Goal: Participate in discussion

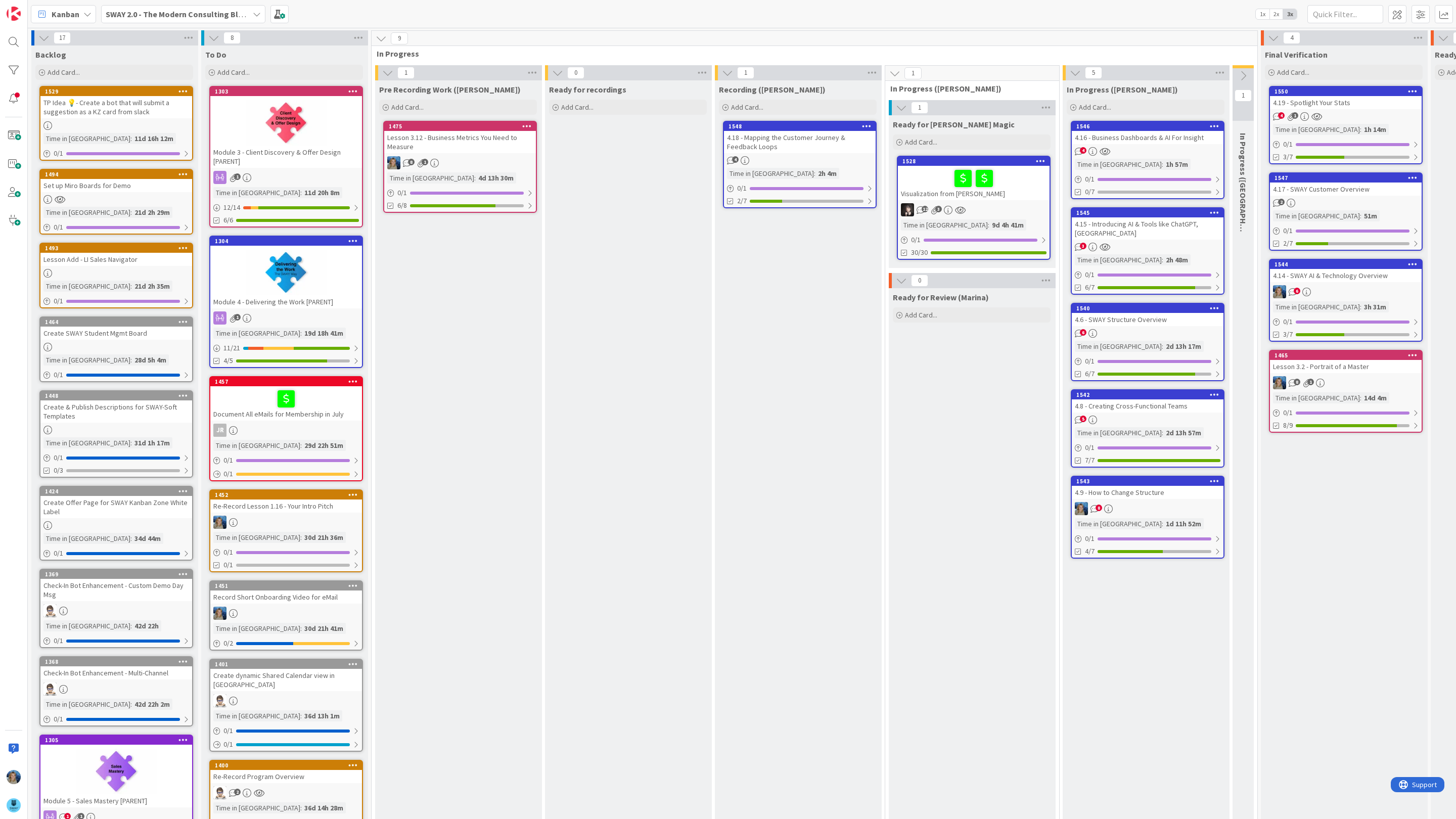
scroll to position [0, 90]
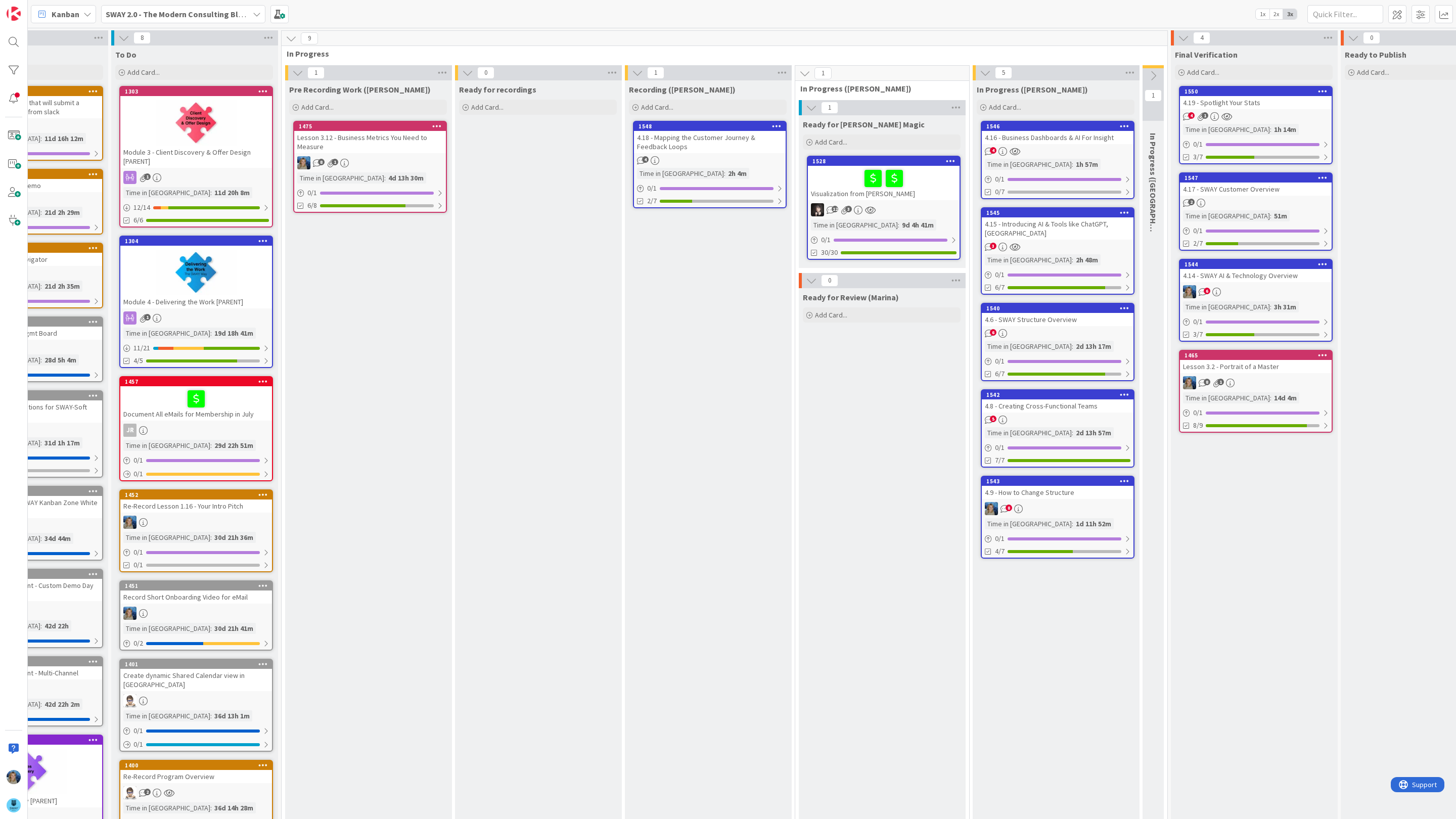
click at [745, 147] on div "4.18 - Mapping the Customer Journey & Feedback Loops" at bounding box center [709, 142] width 151 height 23
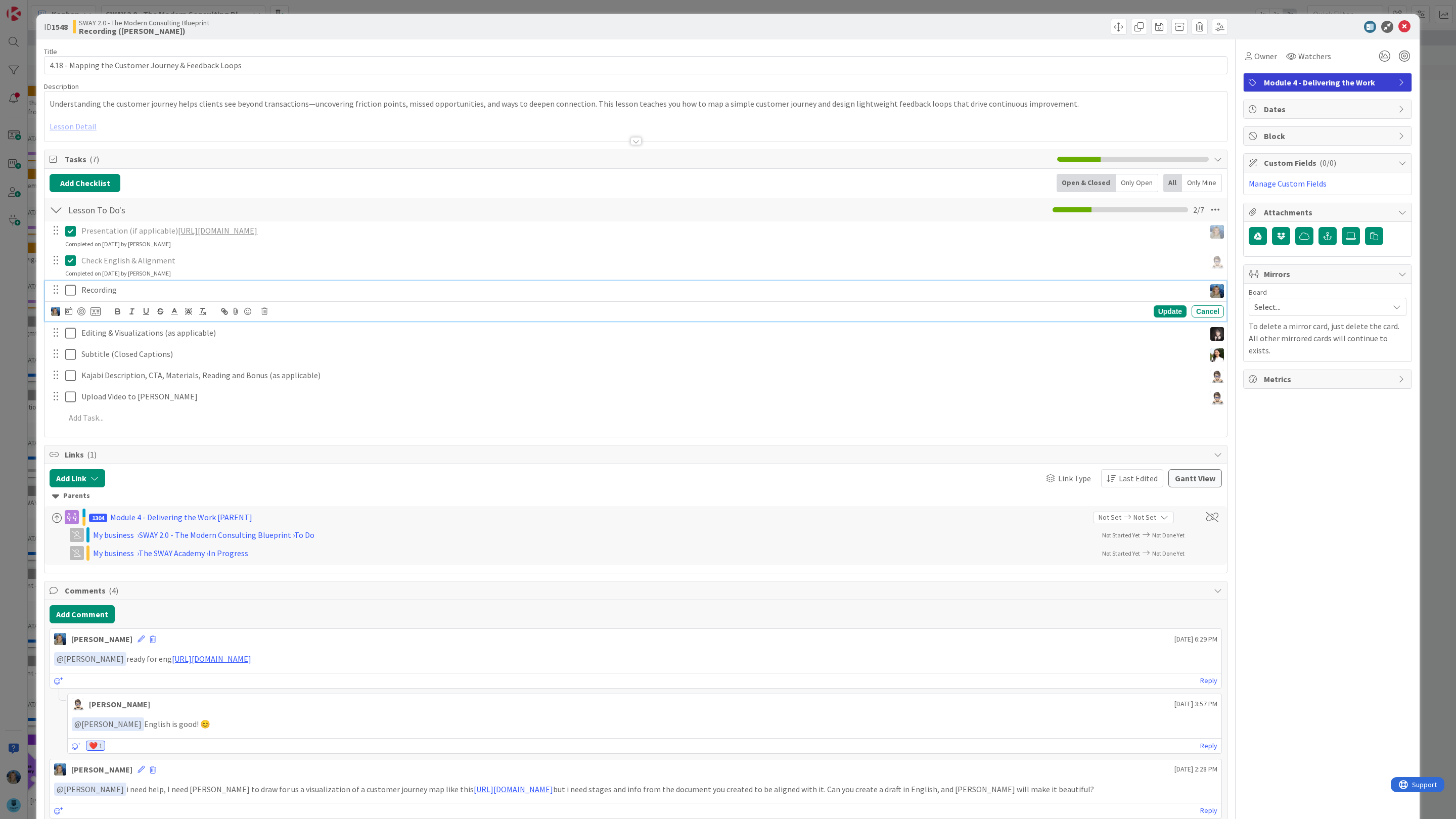
click at [141, 298] on div "Recording" at bounding box center [641, 290] width 1128 height 18
click at [89, 613] on button "Add Comment" at bounding box center [83, 614] width 65 height 18
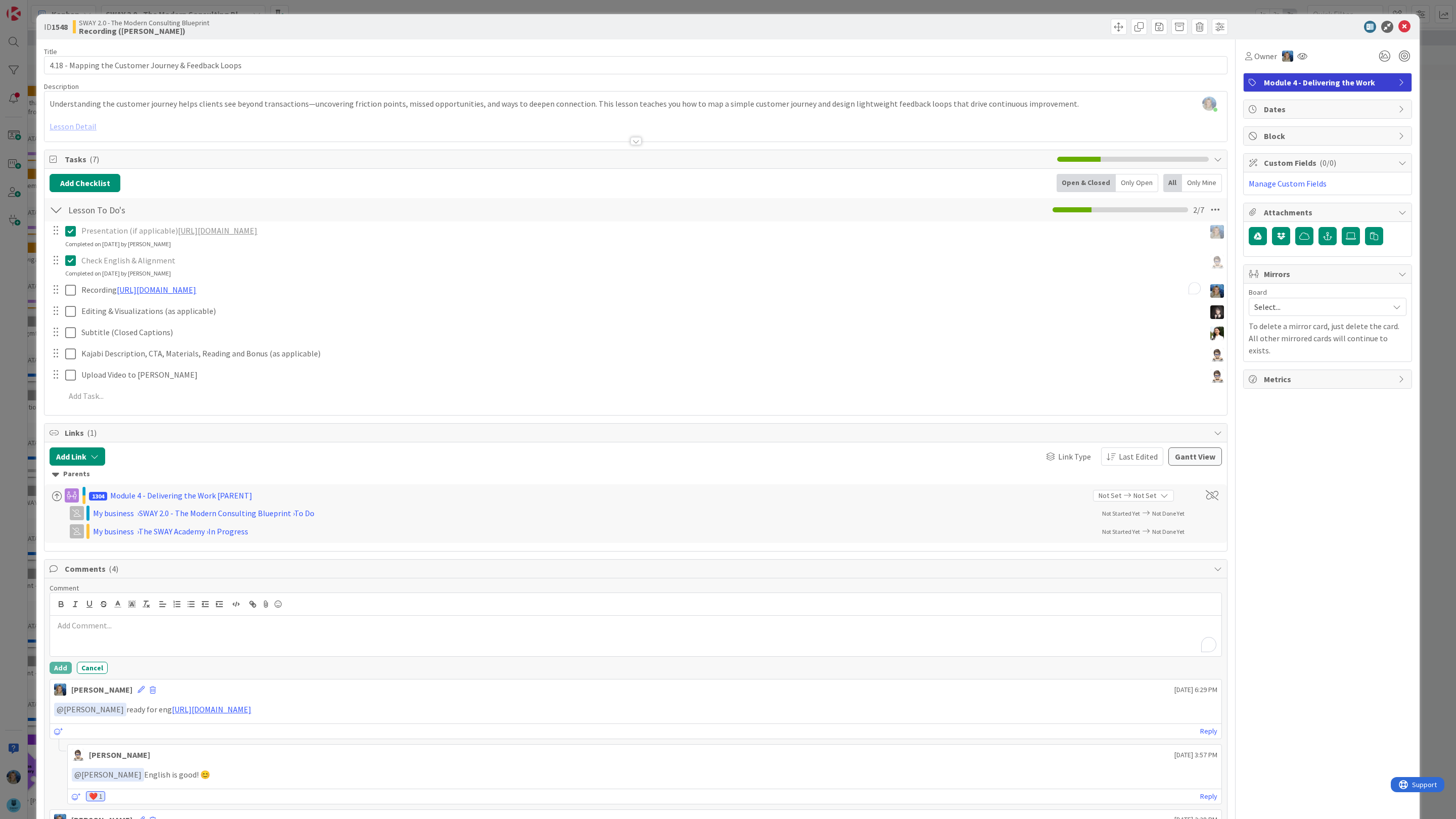
click at [106, 636] on div "To enrich screen reader interactions, please activate Accessibility in Grammarl…" at bounding box center [635, 636] width 1171 height 40
click at [143, 762] on li "[PERSON_NAME]" at bounding box center [135, 760] width 161 height 19
click at [186, 633] on p "﻿ @ [PERSON_NAME] ﻿" at bounding box center [635, 627] width 1163 height 14
click at [61, 669] on button "Add" at bounding box center [61, 668] width 23 height 12
click at [1406, 27] on icon at bounding box center [1404, 27] width 12 height 12
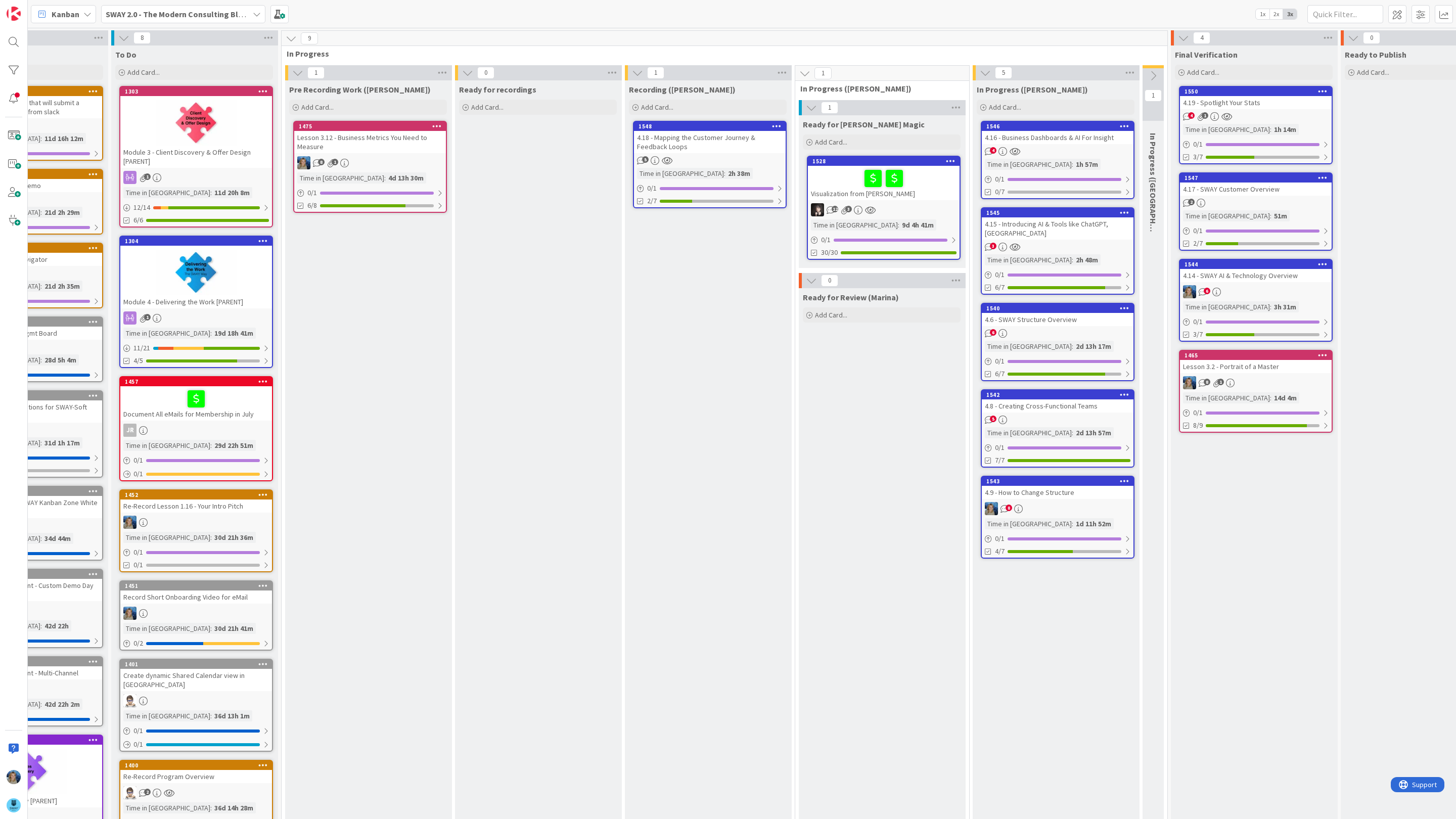
click at [717, 147] on div "4.18 - Mapping the Customer Journey & Feedback Loops" at bounding box center [709, 142] width 151 height 23
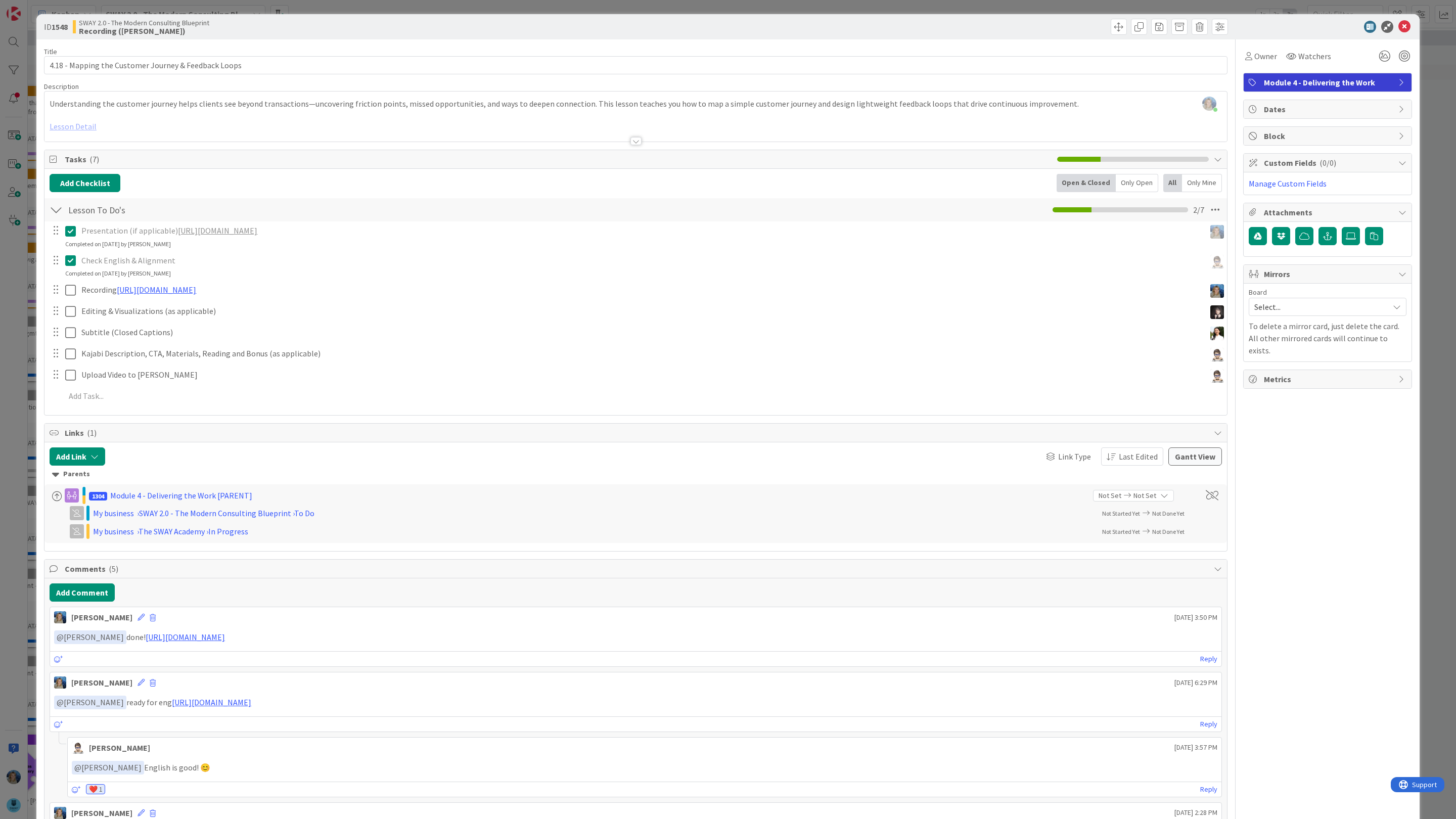
click at [1431, 134] on div "ID 1548 SWAY 2.0 - The Modern Consulting Blueprint Recording (Marina) Title 52 …" at bounding box center [728, 409] width 1456 height 819
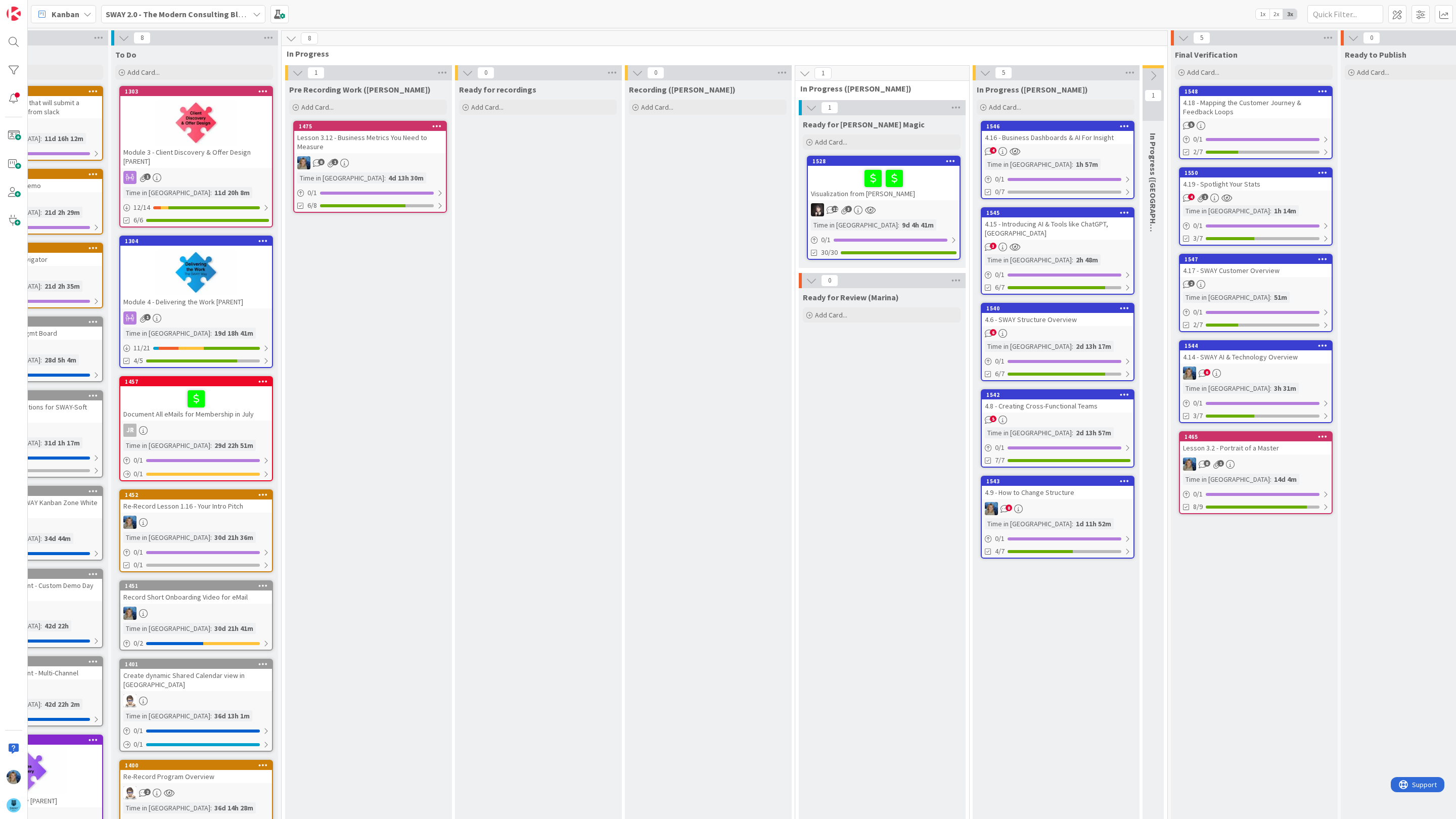
click at [1217, 186] on div "4.19 - Spotlight Your Stats" at bounding box center [1256, 183] width 151 height 13
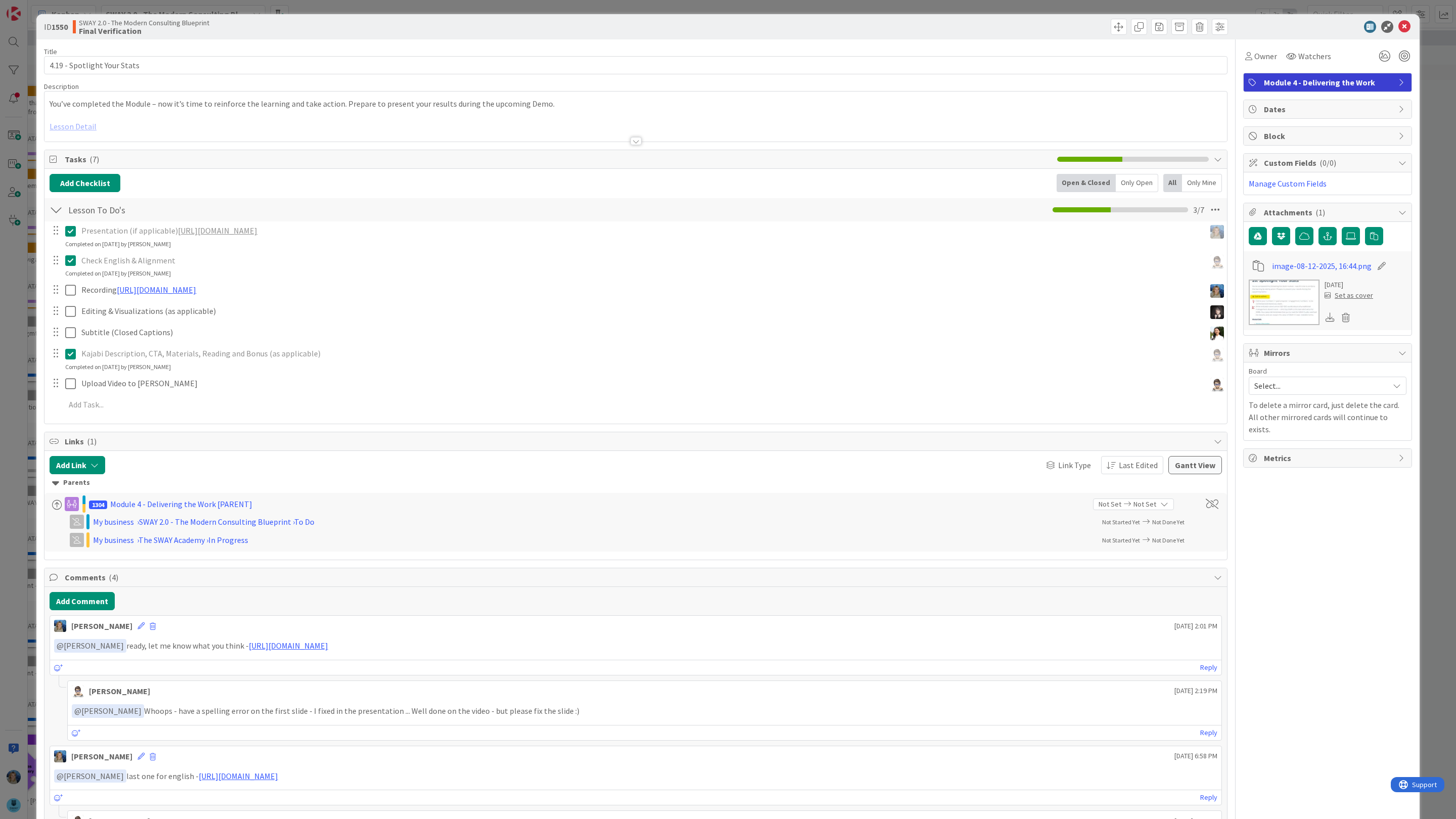
scroll to position [114, 0]
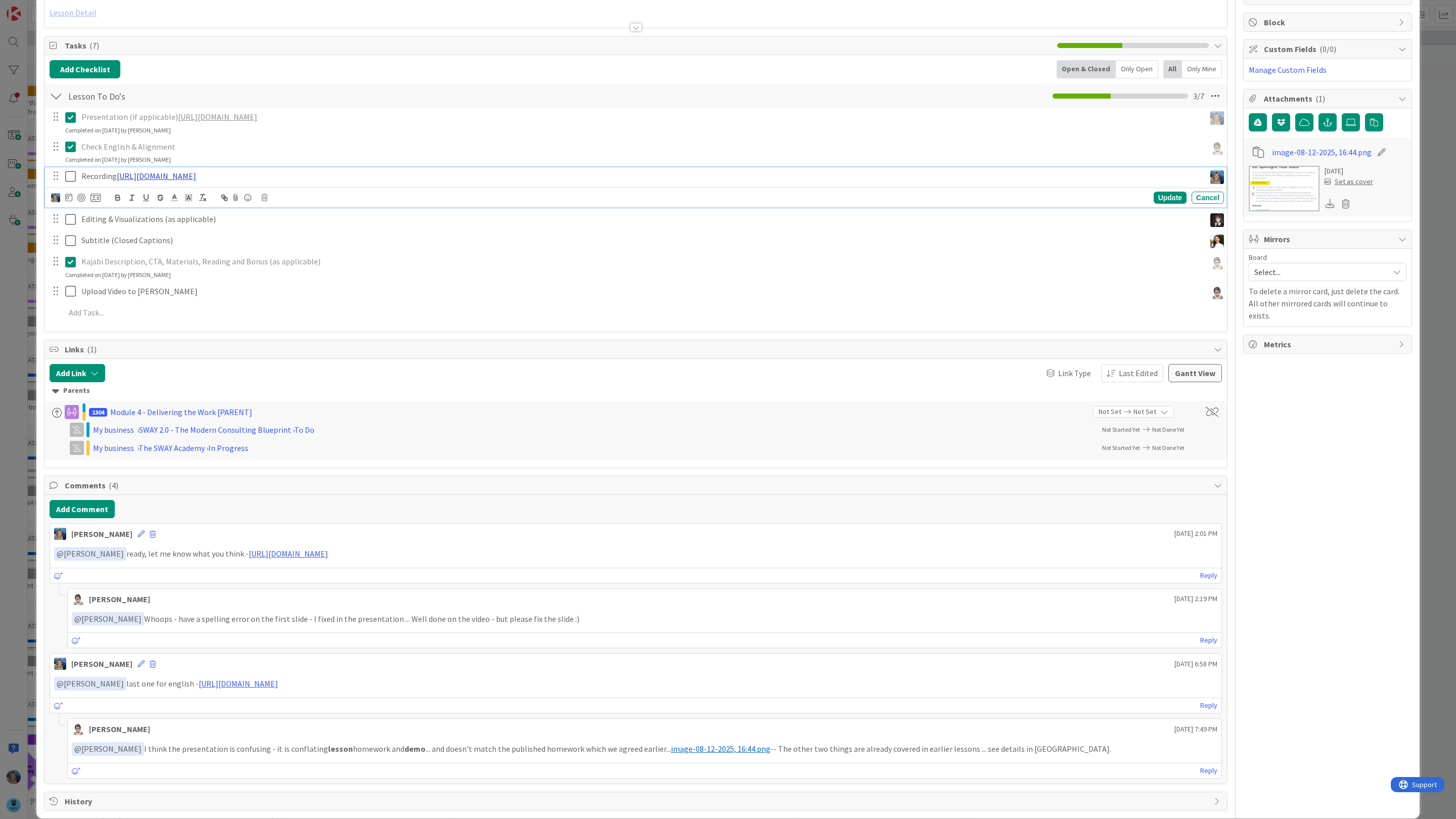
click at [196, 177] on link "[URL][DOMAIN_NAME]" at bounding box center [156, 176] width 79 height 10
click at [253, 688] on link "[URL][DOMAIN_NAME]" at bounding box center [238, 683] width 79 height 10
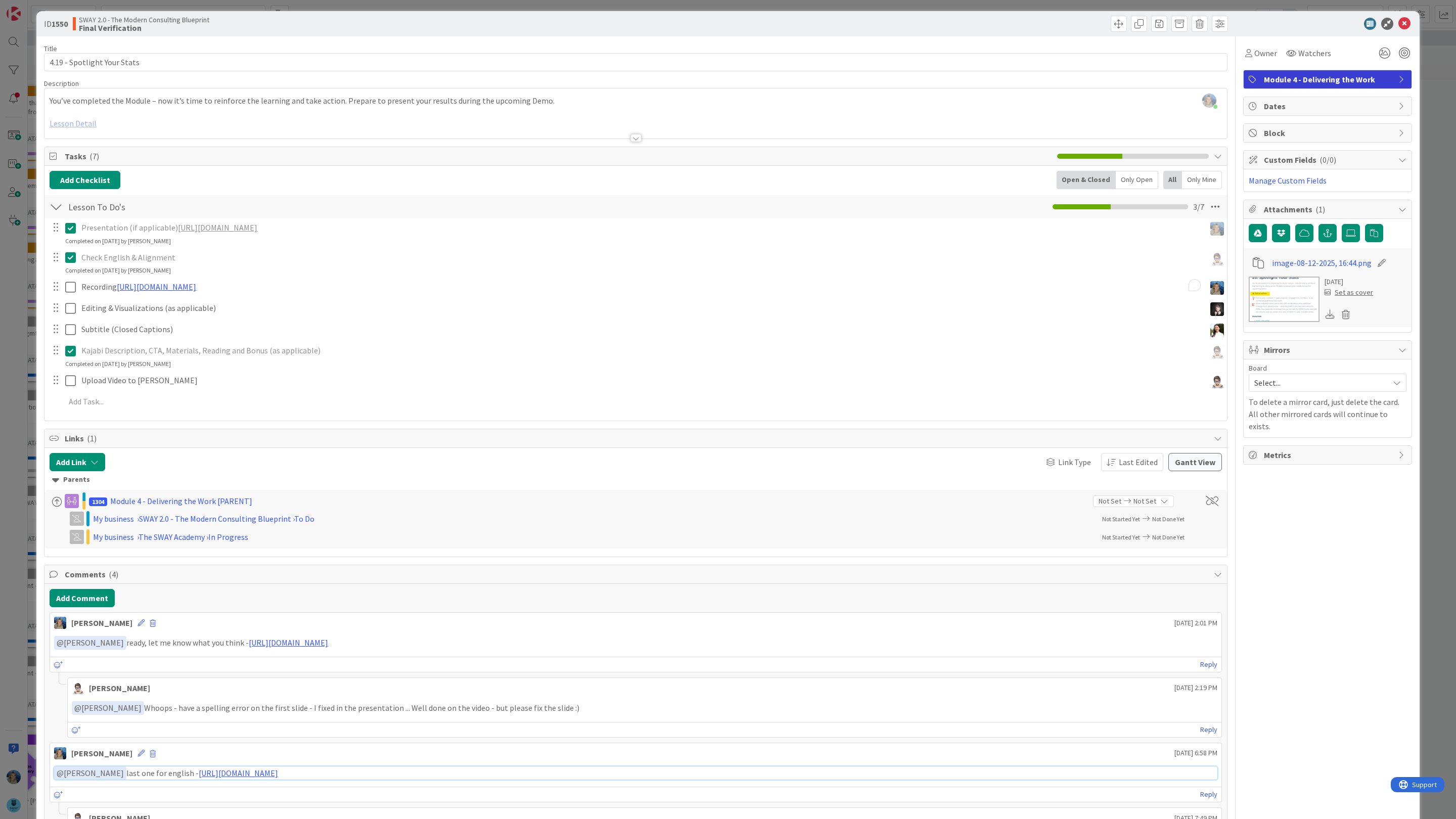
scroll to position [0, 0]
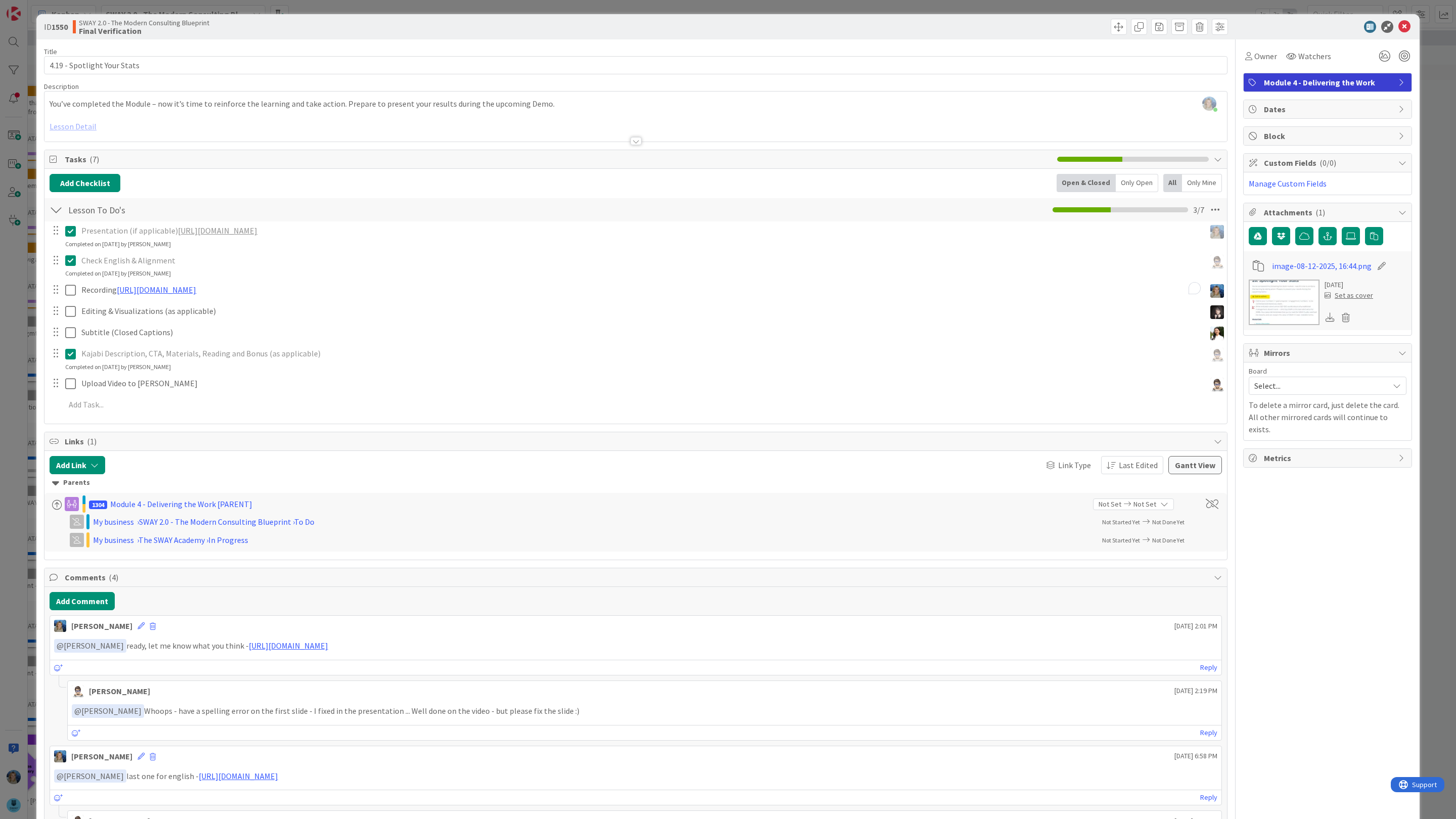
click at [184, 730] on div "Reply" at bounding box center [644, 732] width 1153 height 15
click at [166, 733] on div "Reply" at bounding box center [644, 732] width 1153 height 15
click at [74, 736] on icon at bounding box center [76, 733] width 9 height 7
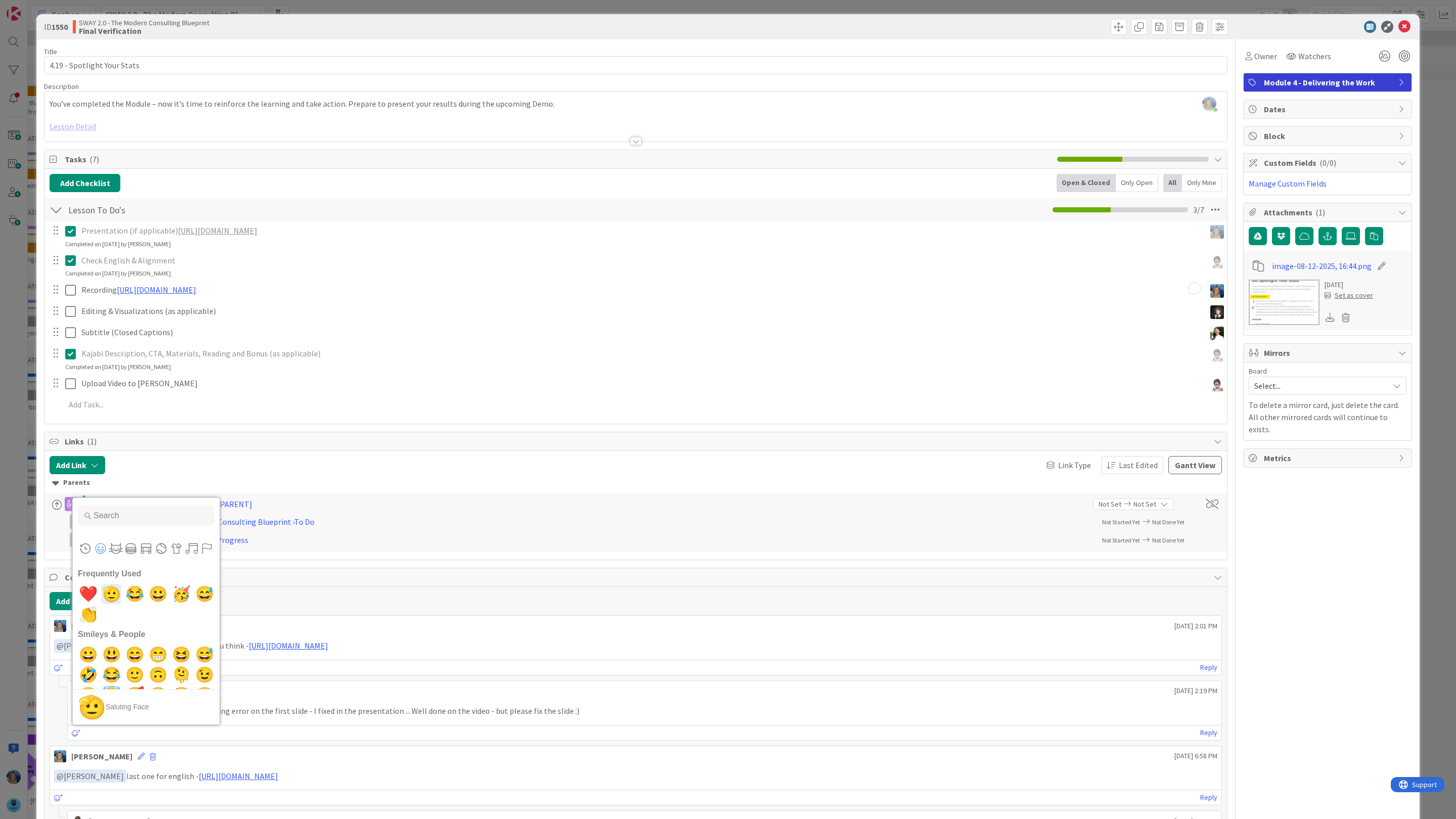
click at [110, 598] on span "🫡" at bounding box center [111, 594] width 24 height 20
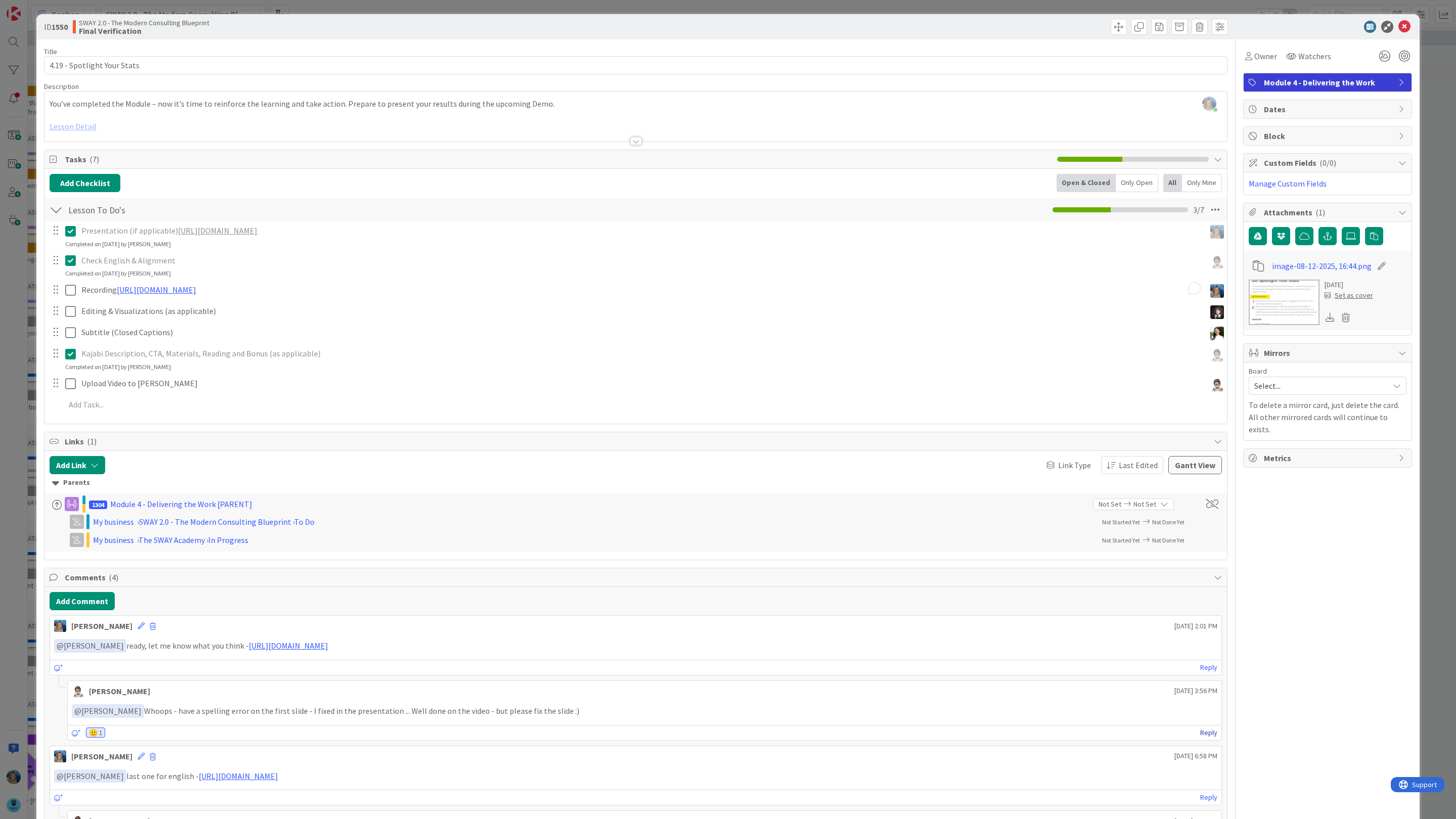
click at [1206, 736] on link "Reply" at bounding box center [1208, 732] width 17 height 13
click at [174, 796] on p "﻿ @ [PERSON_NAME] ﻿" at bounding box center [644, 789] width 1135 height 14
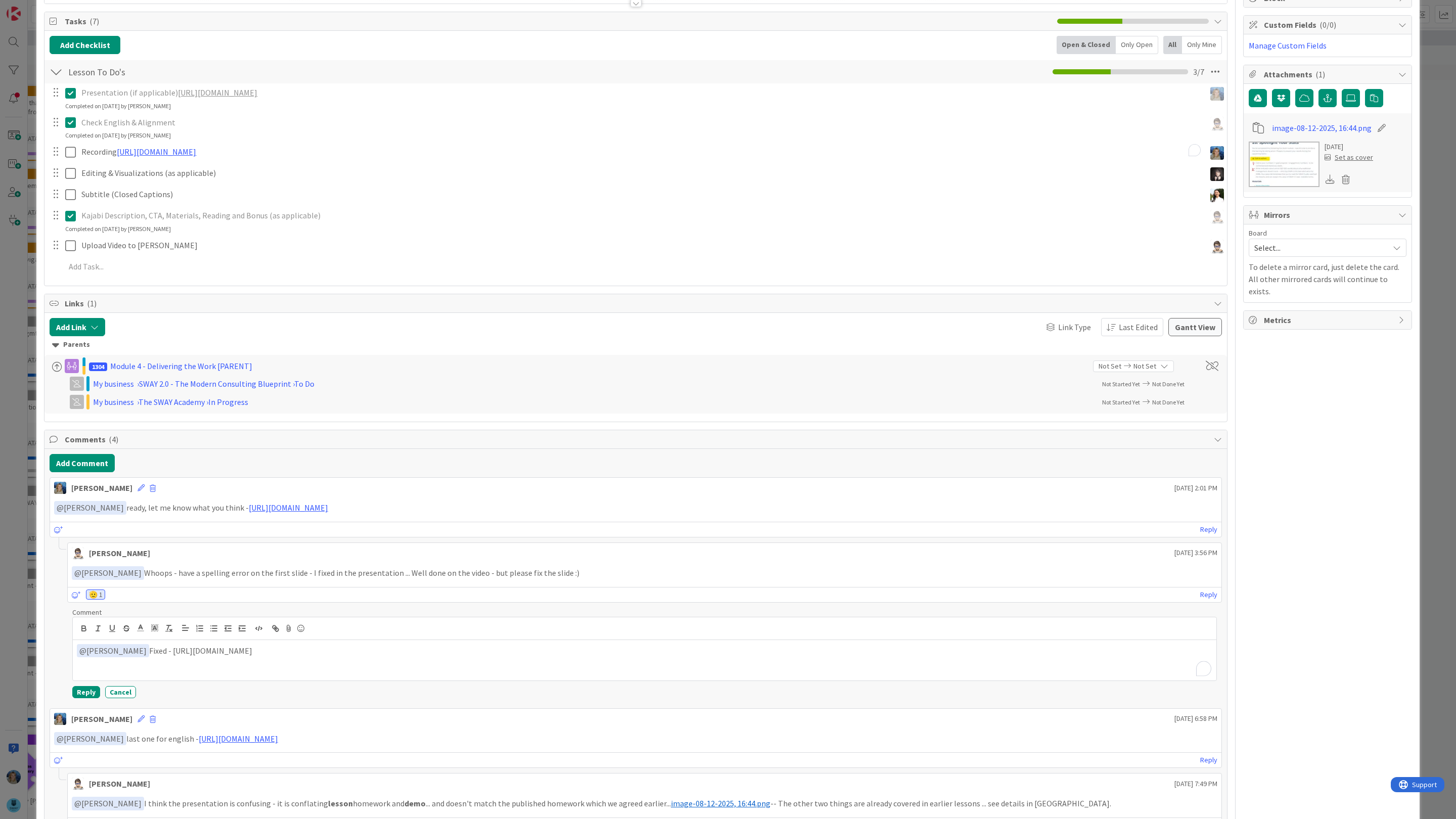
scroll to position [215, 0]
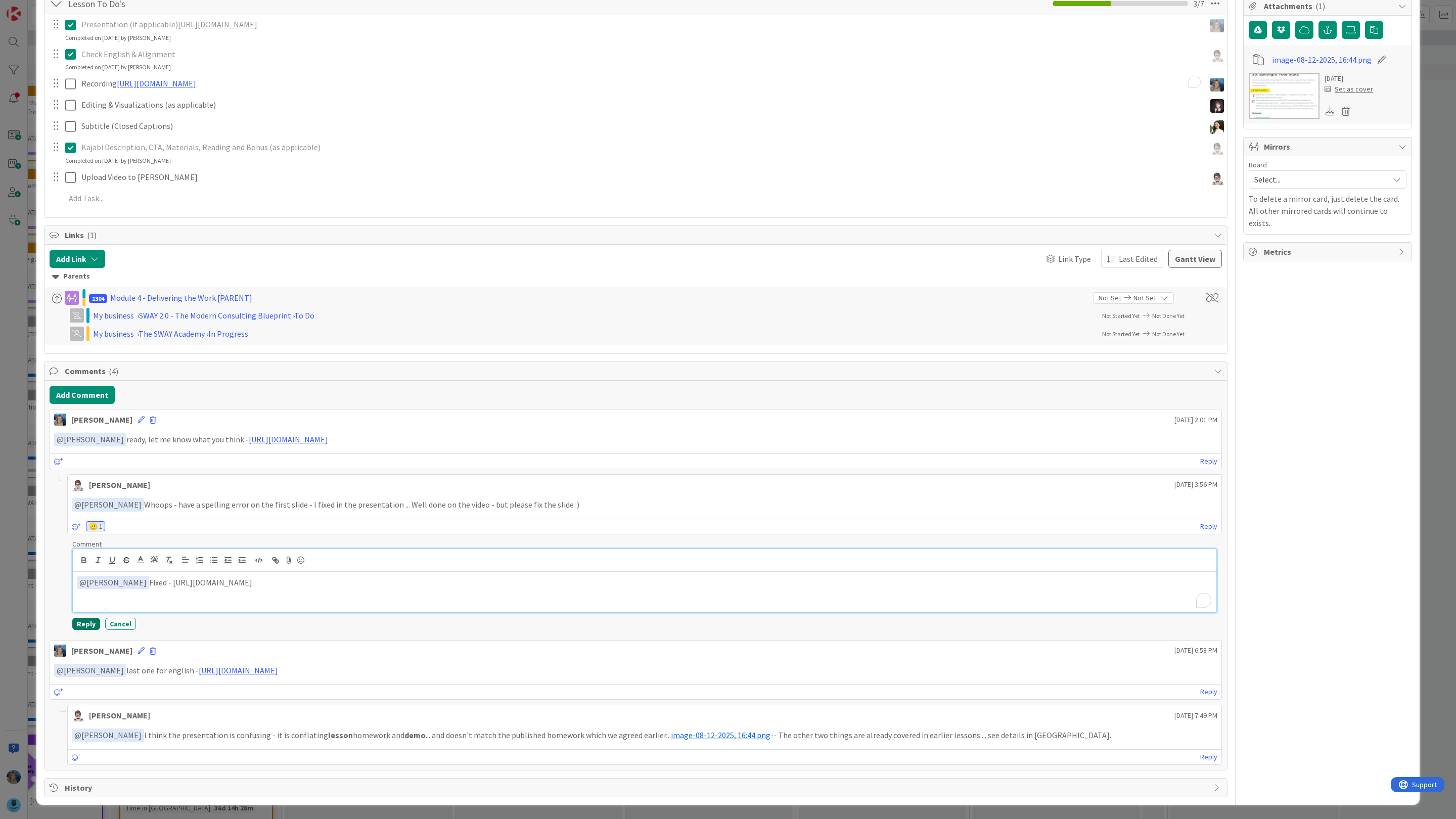
click at [89, 619] on button "Reply" at bounding box center [86, 624] width 28 height 12
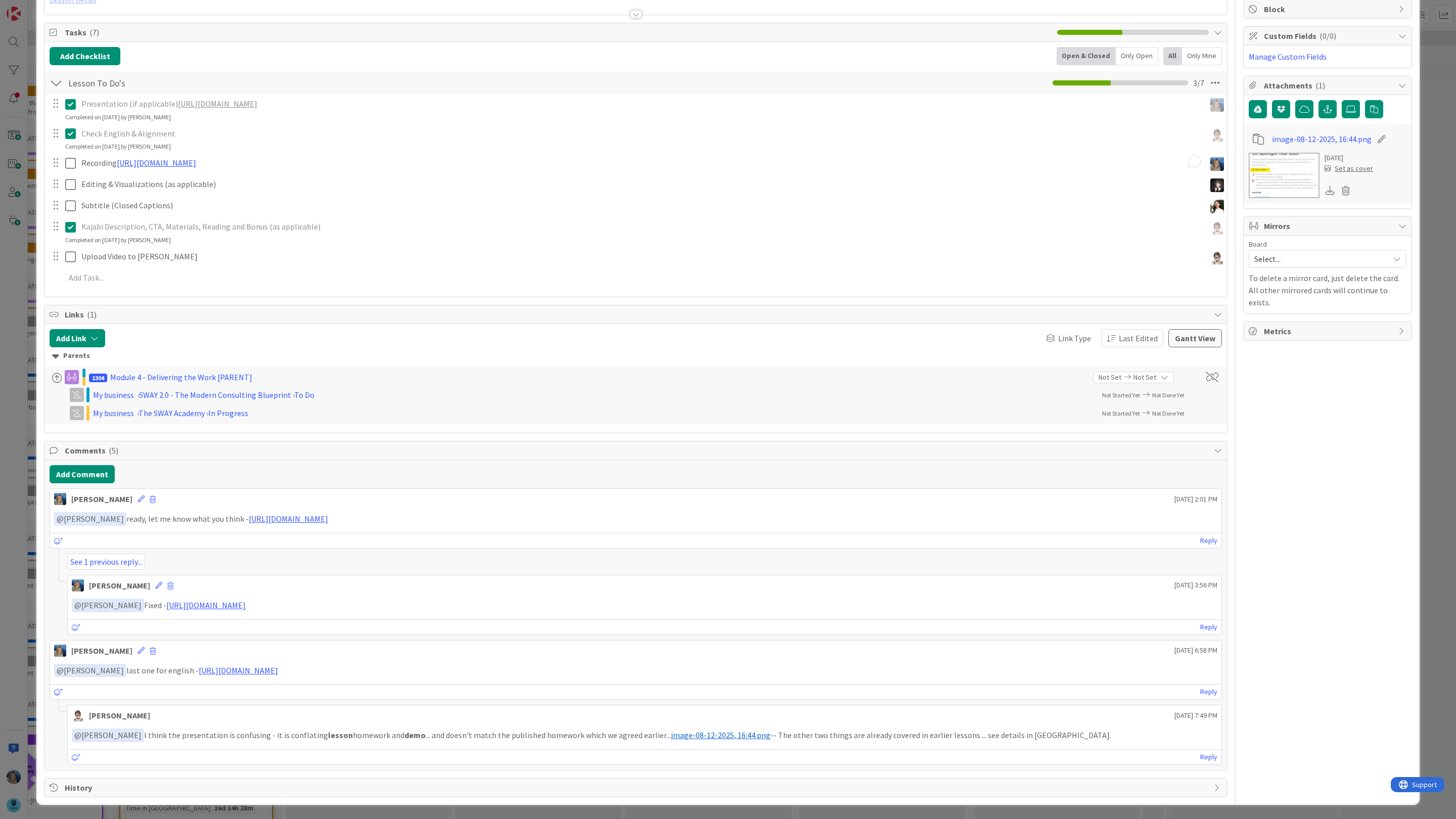
scroll to position [0, 0]
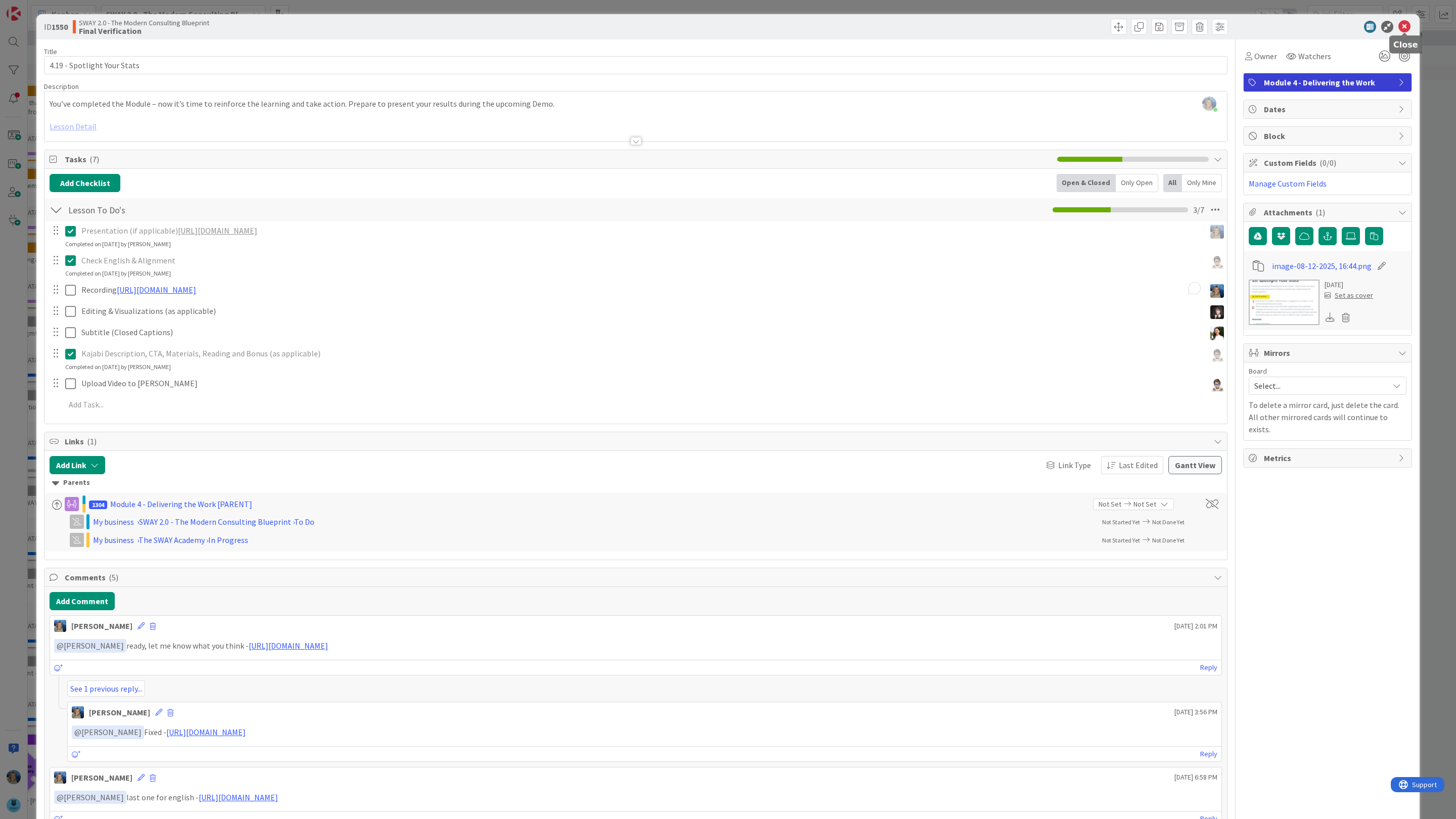
click at [1401, 25] on icon at bounding box center [1404, 27] width 12 height 12
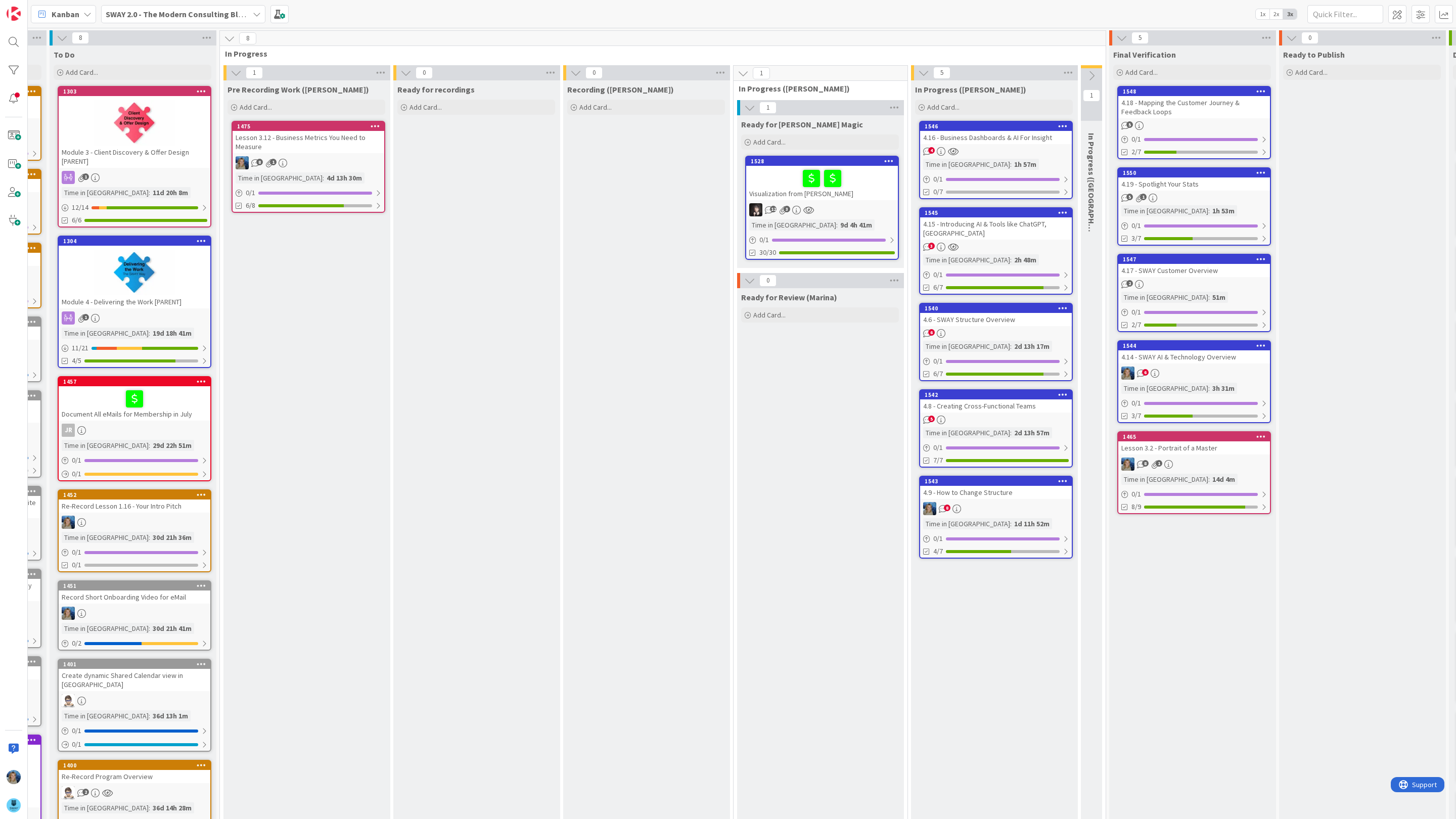
scroll to position [0, 233]
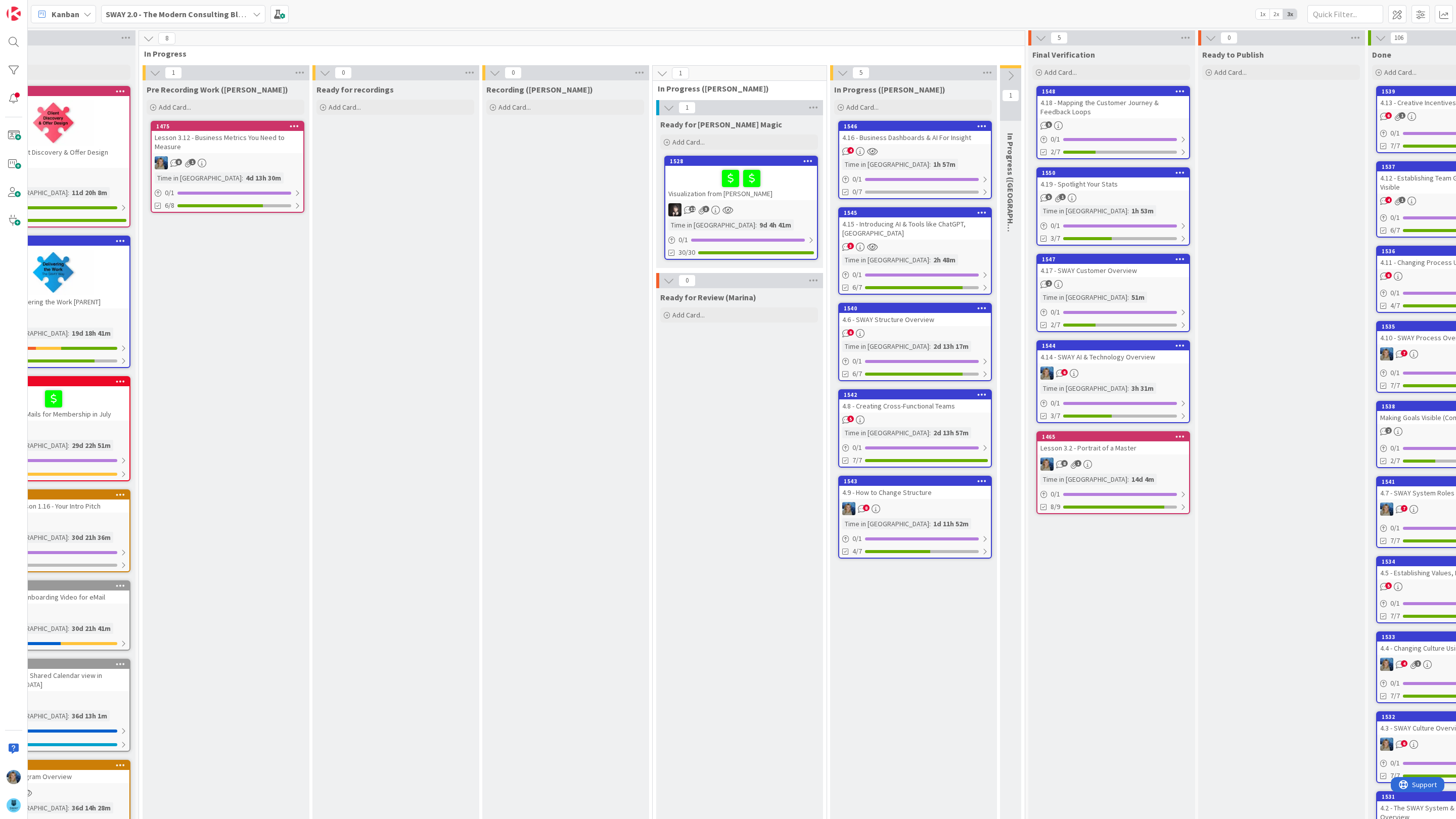
click at [1096, 376] on div "6" at bounding box center [1113, 372] width 151 height 13
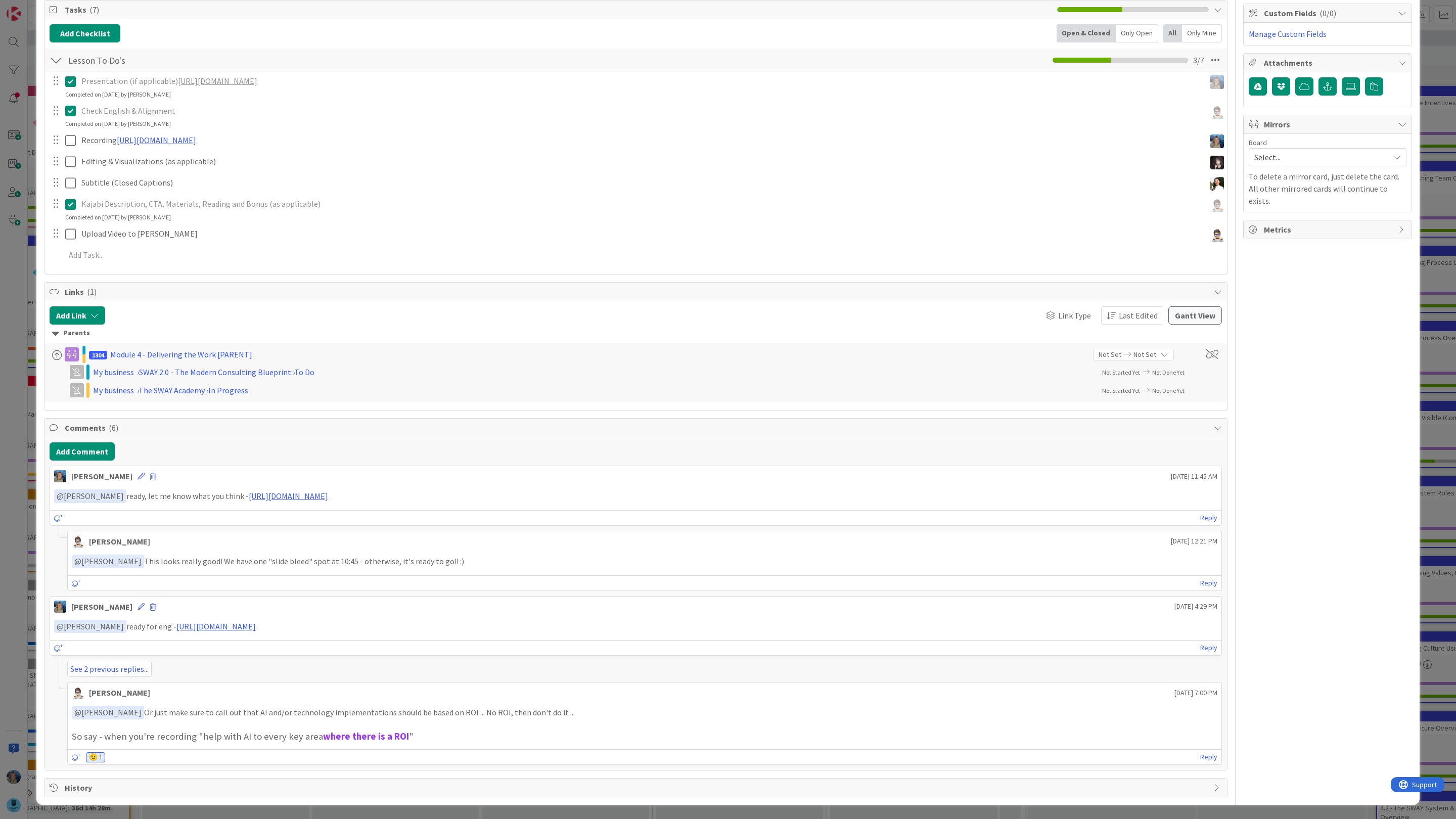
scroll to position [158, 0]
click at [328, 491] on link "[URL][DOMAIN_NAME]" at bounding box center [288, 496] width 79 height 10
click at [75, 581] on icon at bounding box center [76, 583] width 9 height 7
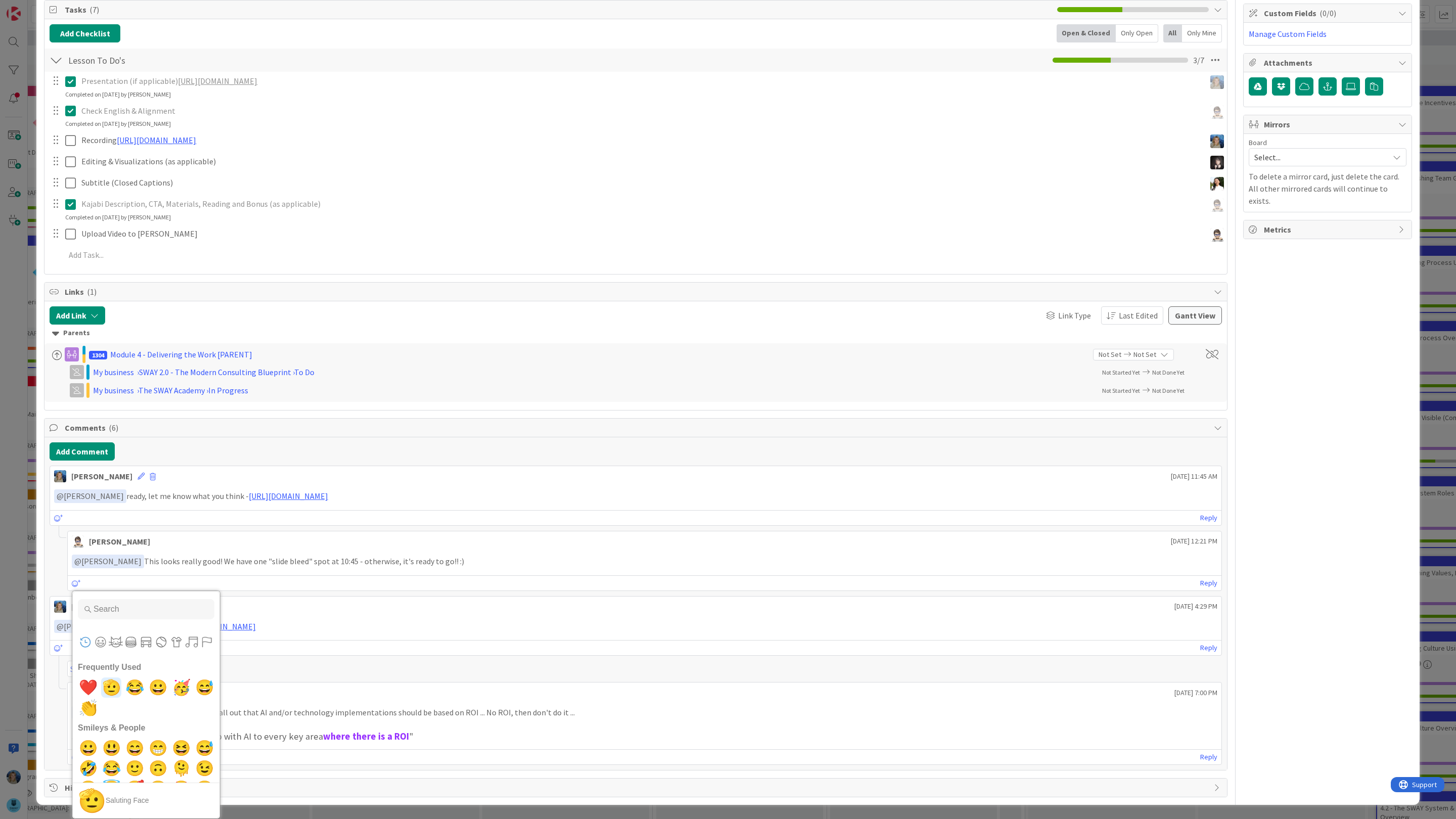
click at [112, 685] on span "🫡" at bounding box center [111, 687] width 24 height 20
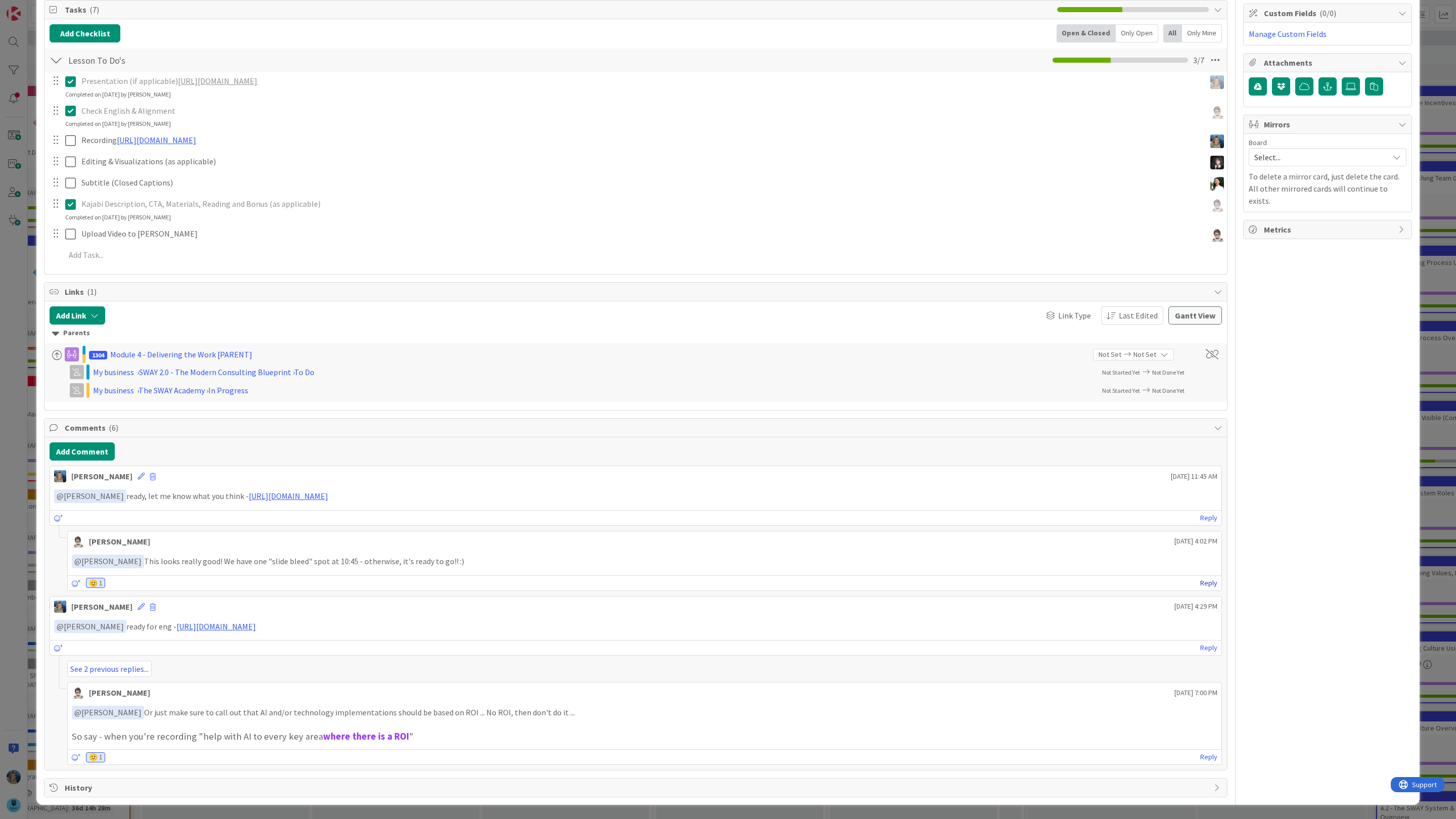
click at [1205, 578] on link "Reply" at bounding box center [1208, 583] width 17 height 13
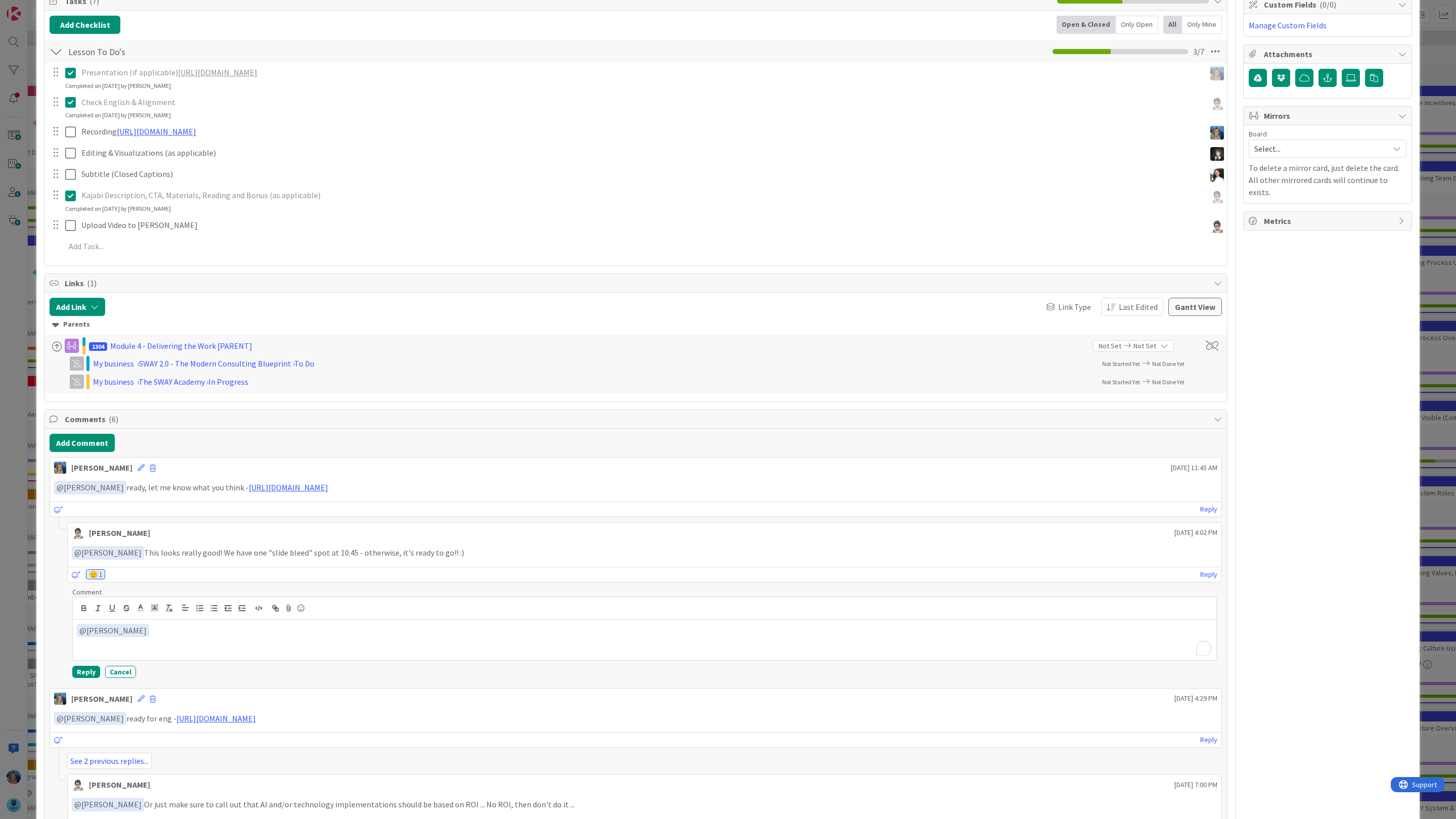
click at [542, 638] on p "﻿ @ [PERSON_NAME] ﻿" at bounding box center [644, 631] width 1135 height 14
click at [85, 674] on button "Reply" at bounding box center [86, 672] width 28 height 12
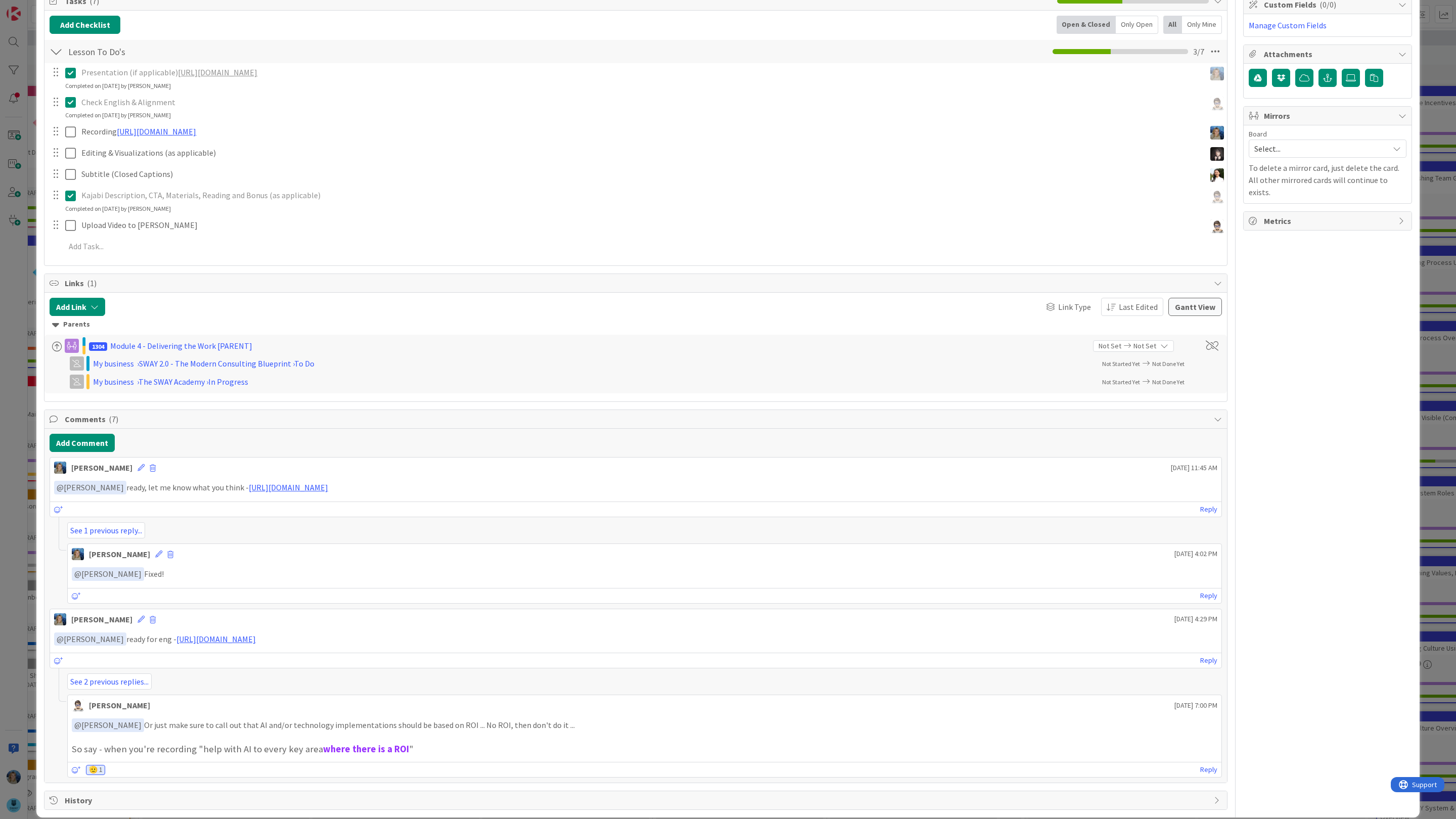
scroll to position [0, 0]
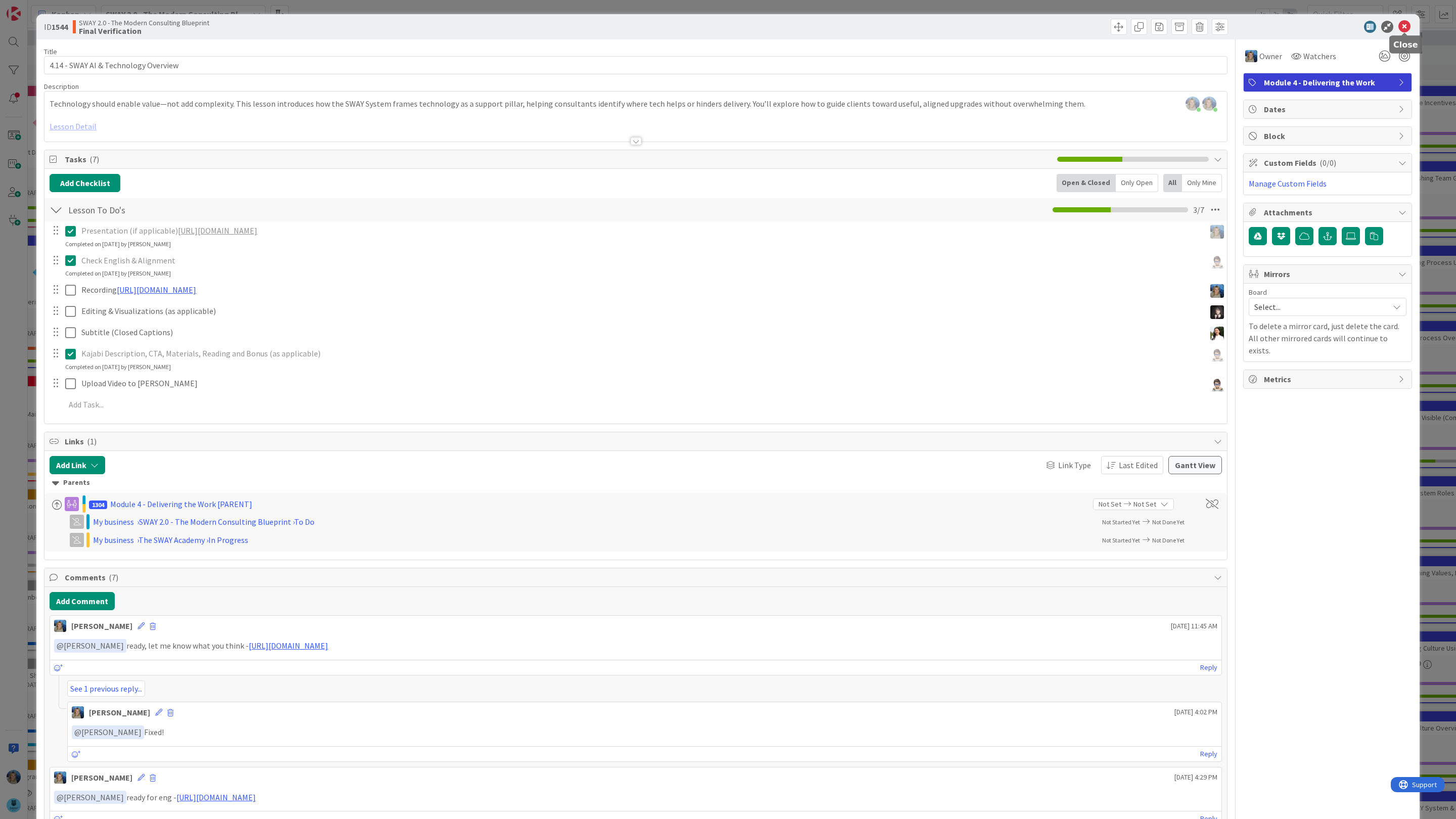
click at [1403, 27] on icon at bounding box center [1404, 27] width 12 height 12
